Goal: Navigation & Orientation: Find specific page/section

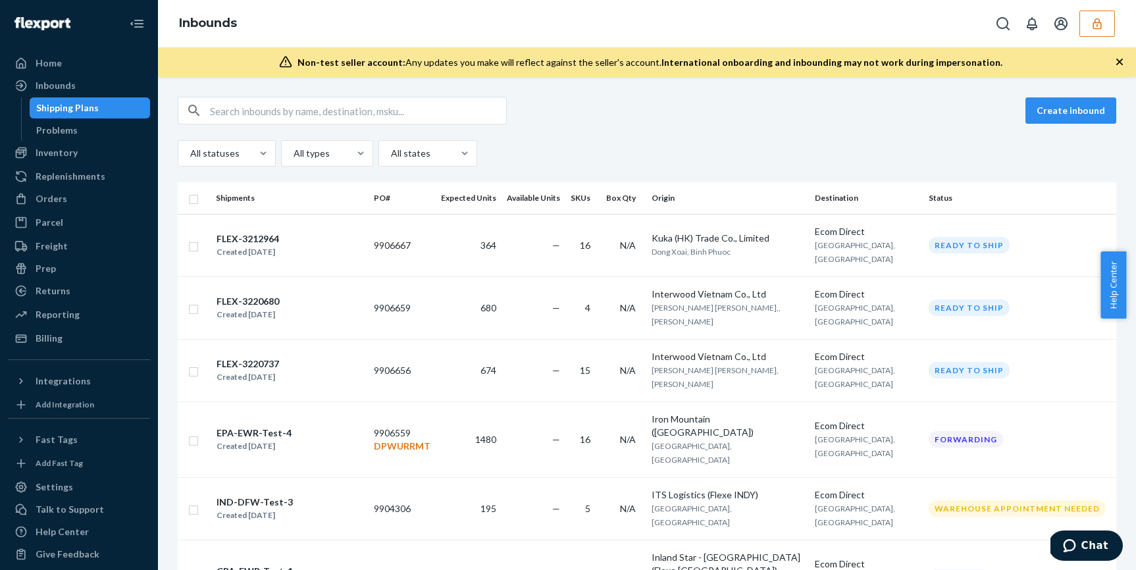
click at [1093, 22] on icon "button" at bounding box center [1097, 23] width 13 height 13
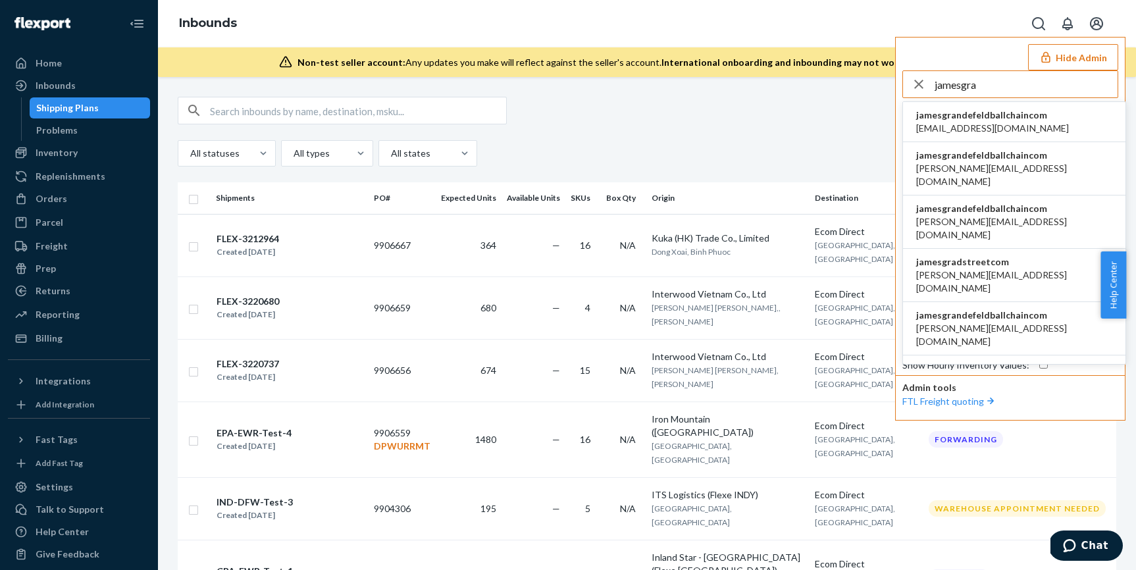
type input "jamesgra"
click at [1032, 120] on span "jamesgrandefeldballchaincom" at bounding box center [992, 115] width 153 height 13
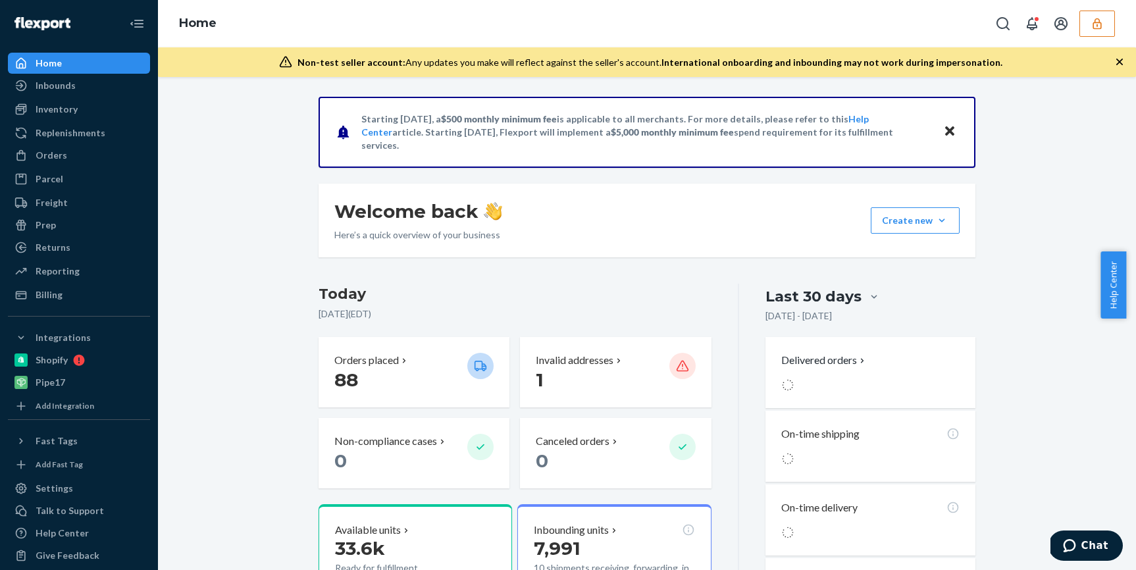
click at [1099, 41] on div "Home" at bounding box center [647, 23] width 978 height 47
click at [1099, 21] on icon "button" at bounding box center [1097, 23] width 9 height 11
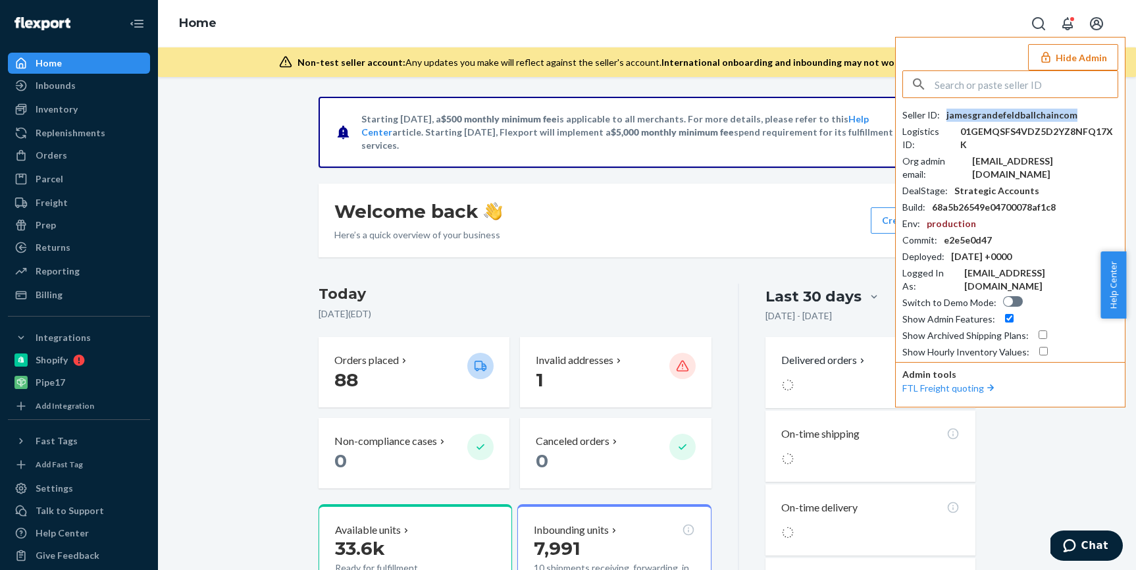
click at [1006, 111] on div "jamesgrandefeldballchaincom" at bounding box center [1012, 115] width 131 height 13
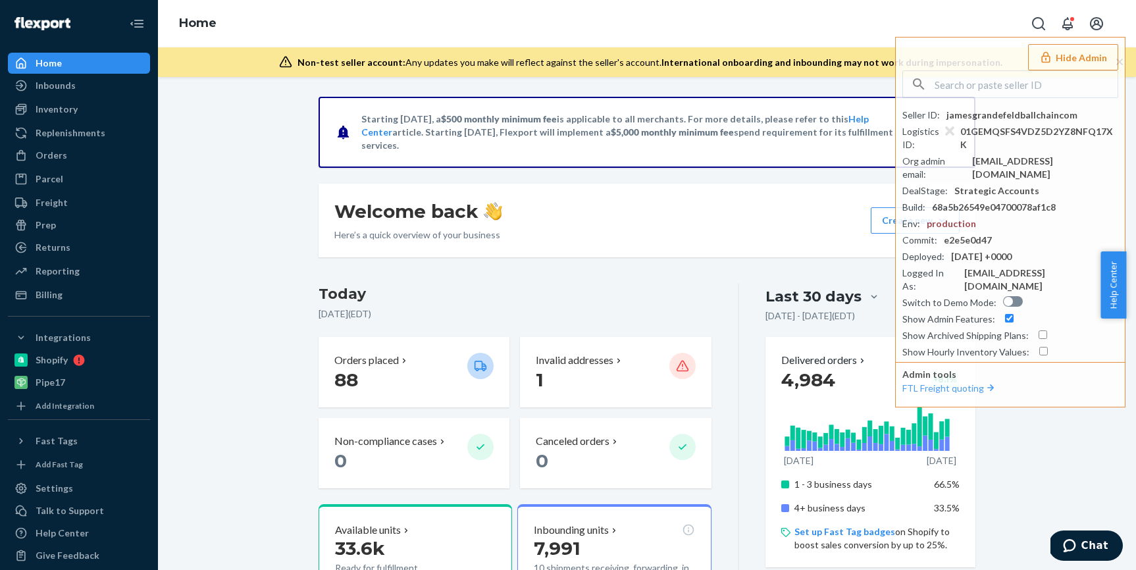
click at [714, 2] on div "Home Hide Admin Seller ID : jamesgrandefeldballchaincom Logistics ID : 01GEMQSF…" at bounding box center [647, 23] width 978 height 47
